Goal: Task Accomplishment & Management: Use online tool/utility

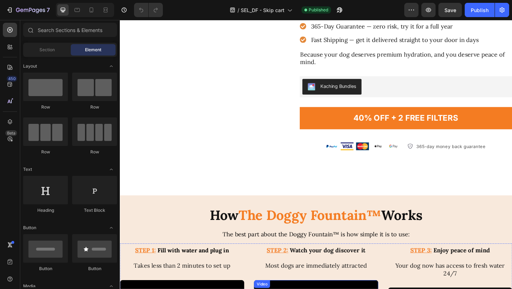
scroll to position [1823, 0]
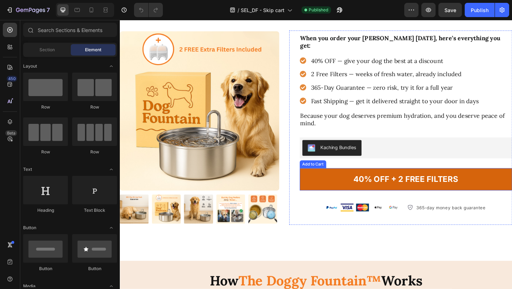
click at [352, 187] on button "40% OFF + 2 FREE FILTERS" at bounding box center [432, 193] width 232 height 24
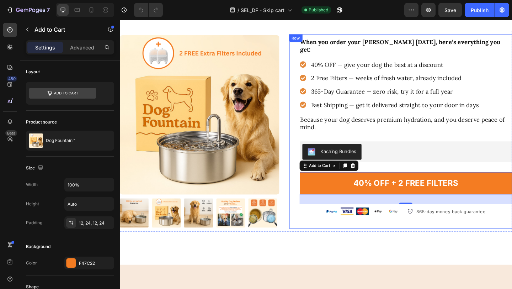
scroll to position [1765, 0]
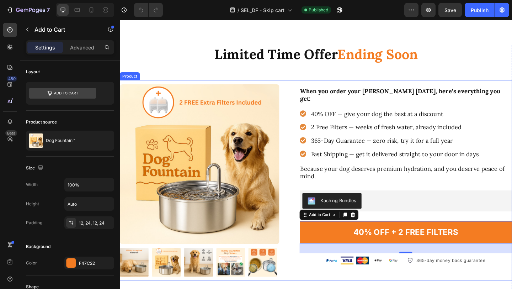
click at [299, 105] on div "Product Images When you order your Selene Fountain today, here’s everything you…" at bounding box center [333, 194] width 427 height 218
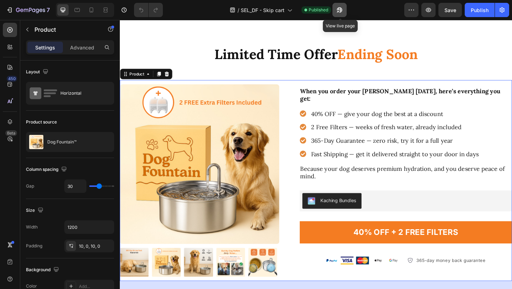
click at [343, 9] on icon "button" at bounding box center [339, 9] width 5 height 5
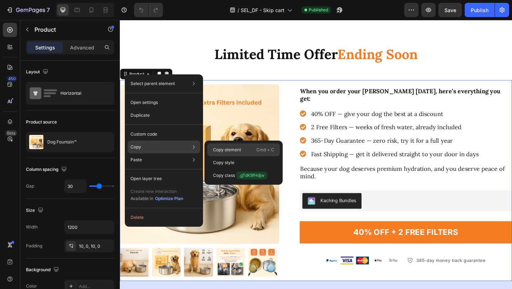
click at [247, 153] on div "Copy element Cmd + C" at bounding box center [243, 149] width 73 height 13
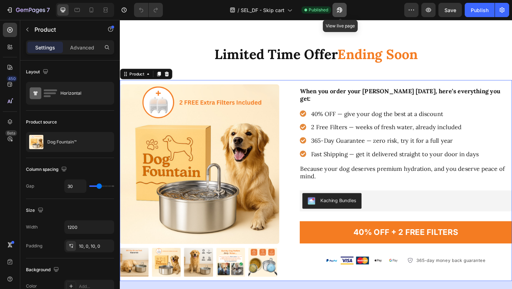
click at [343, 7] on icon "button" at bounding box center [339, 9] width 7 height 7
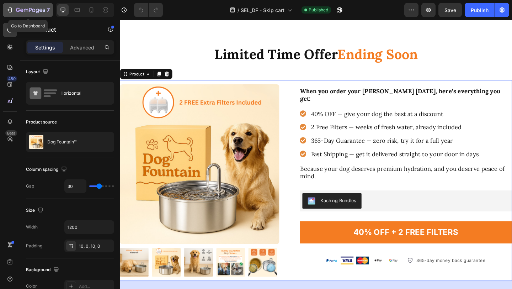
click at [26, 8] on icon "button" at bounding box center [30, 10] width 29 height 6
